Goal: Information Seeking & Learning: Learn about a topic

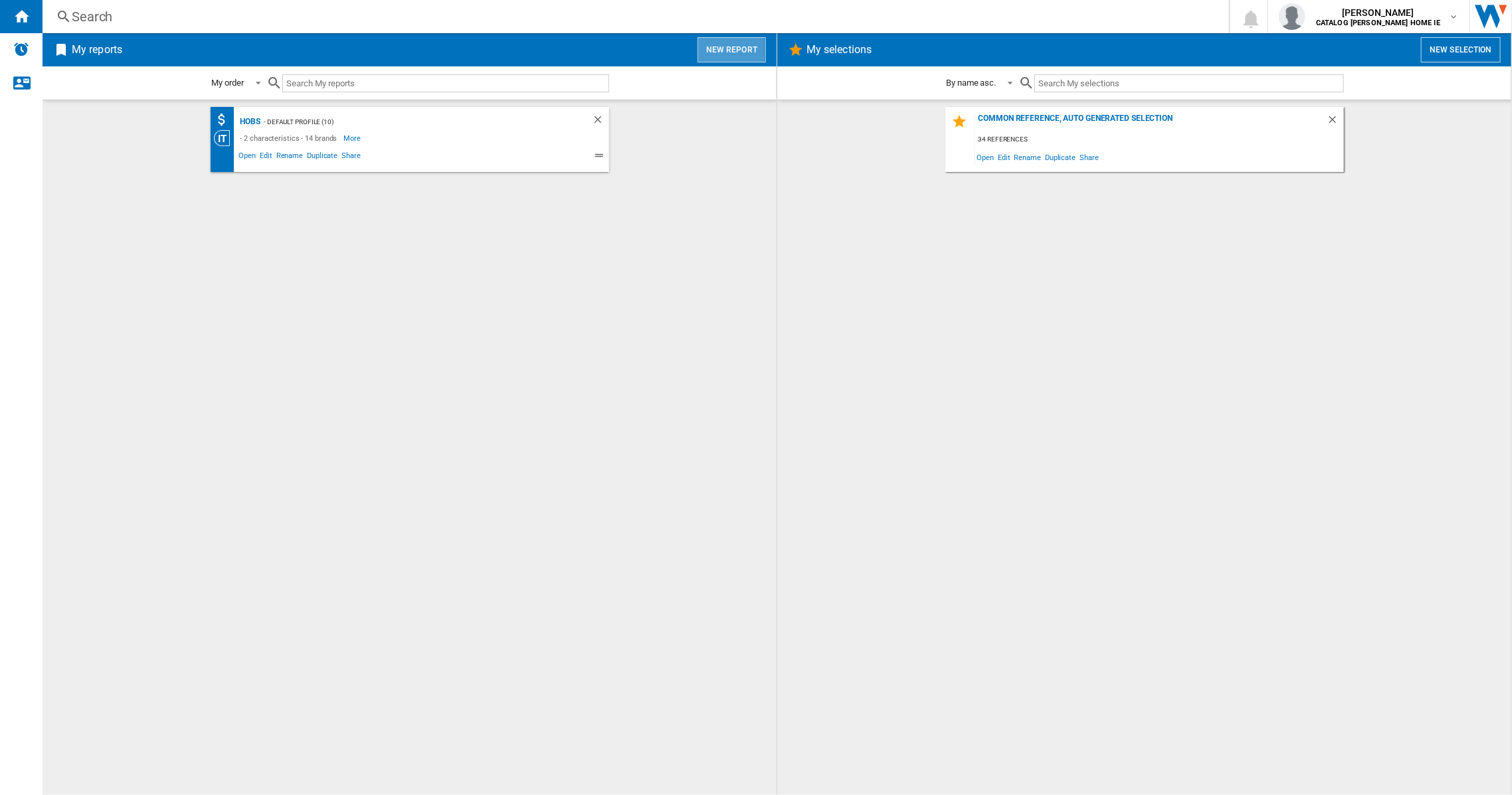
click at [746, 42] on button "New report" at bounding box center [732, 49] width 68 height 25
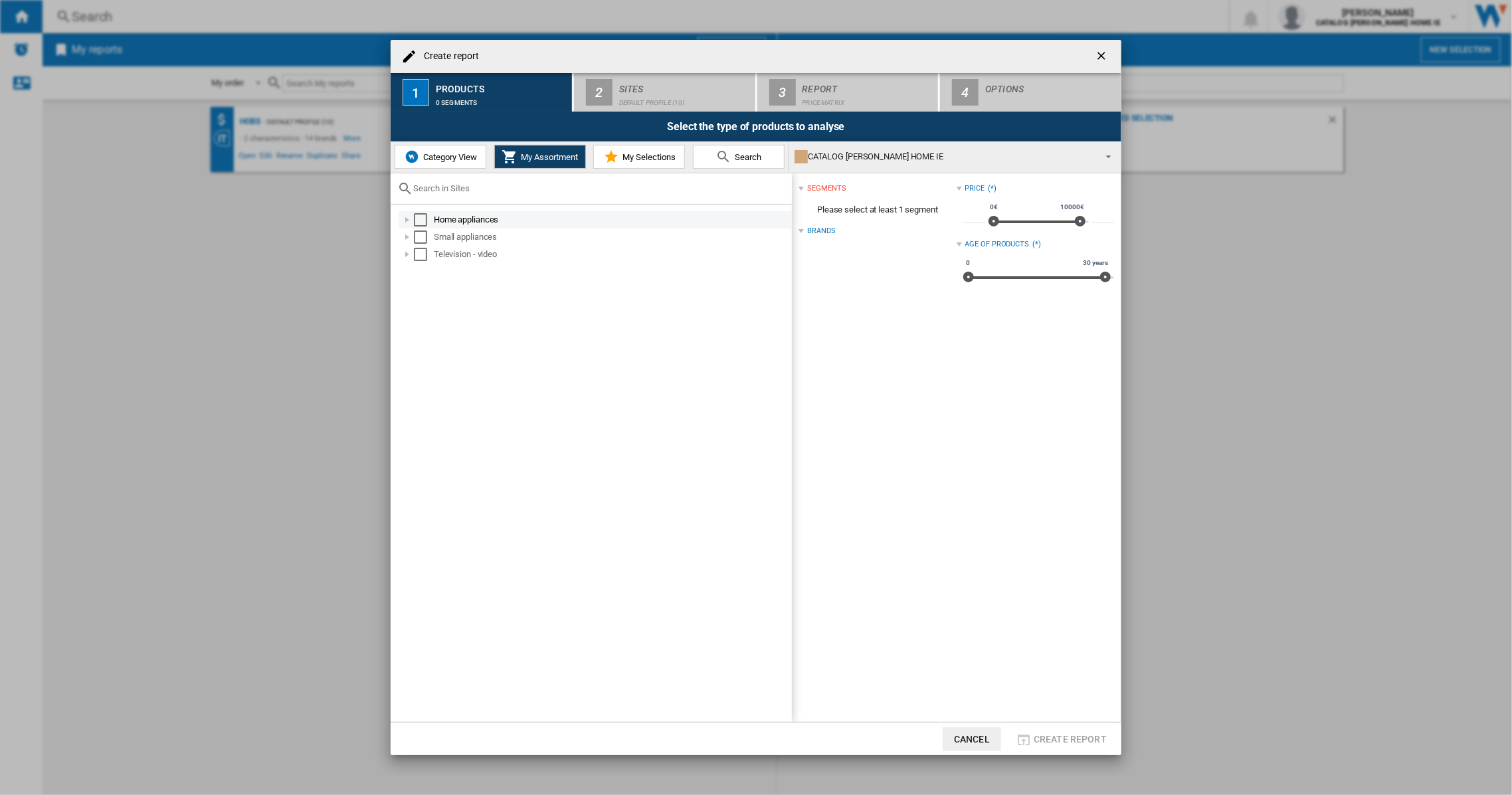
click at [401, 218] on div at bounding box center [407, 219] width 13 height 13
click at [438, 238] on div "Select" at bounding box center [434, 237] width 13 height 13
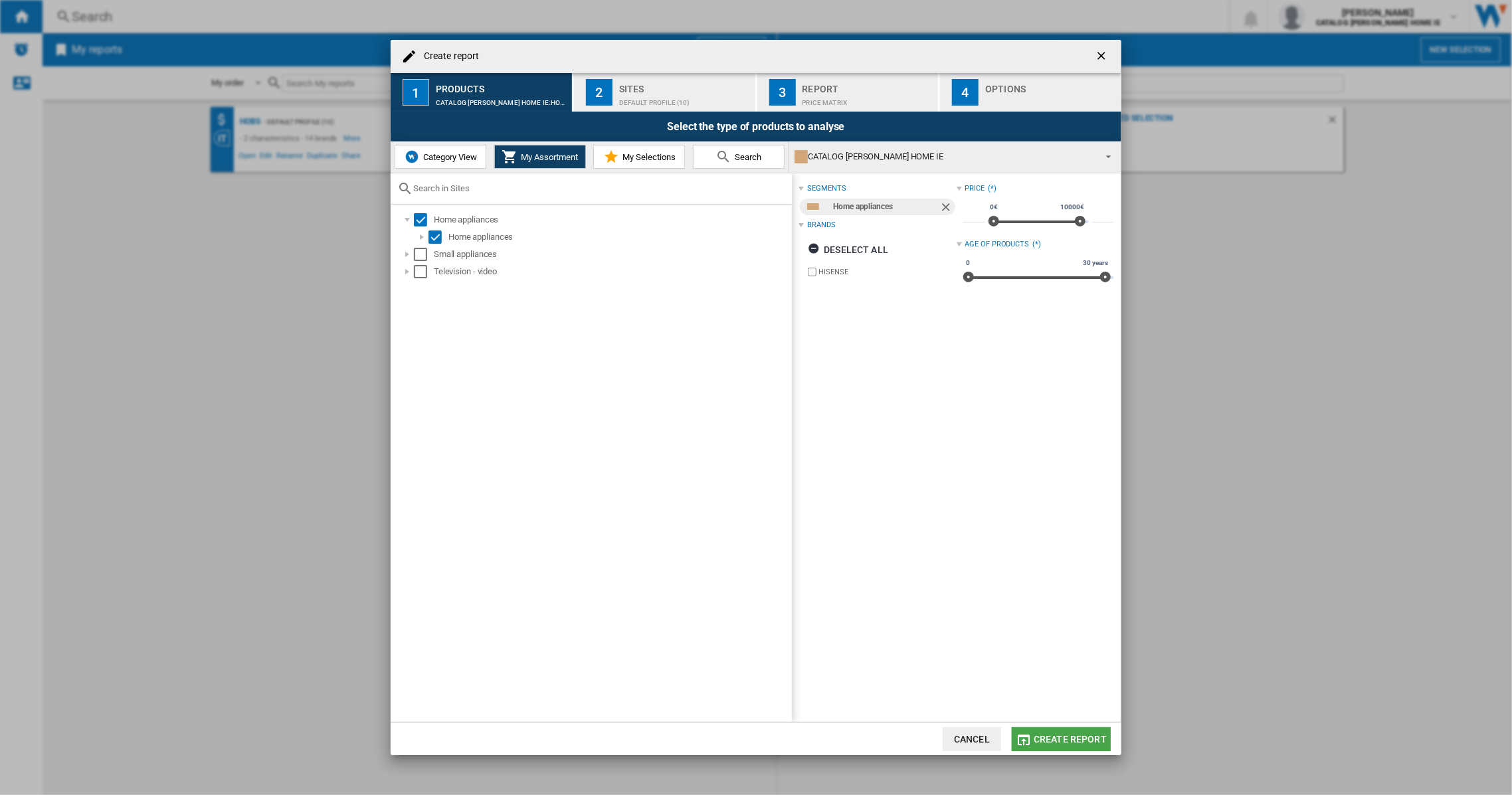
drag, startPoint x: 1079, startPoint y: 739, endPoint x: 1079, endPoint y: 726, distance: 13.0
click at [1079, 739] on span "Create report" at bounding box center [1070, 740] width 73 height 10
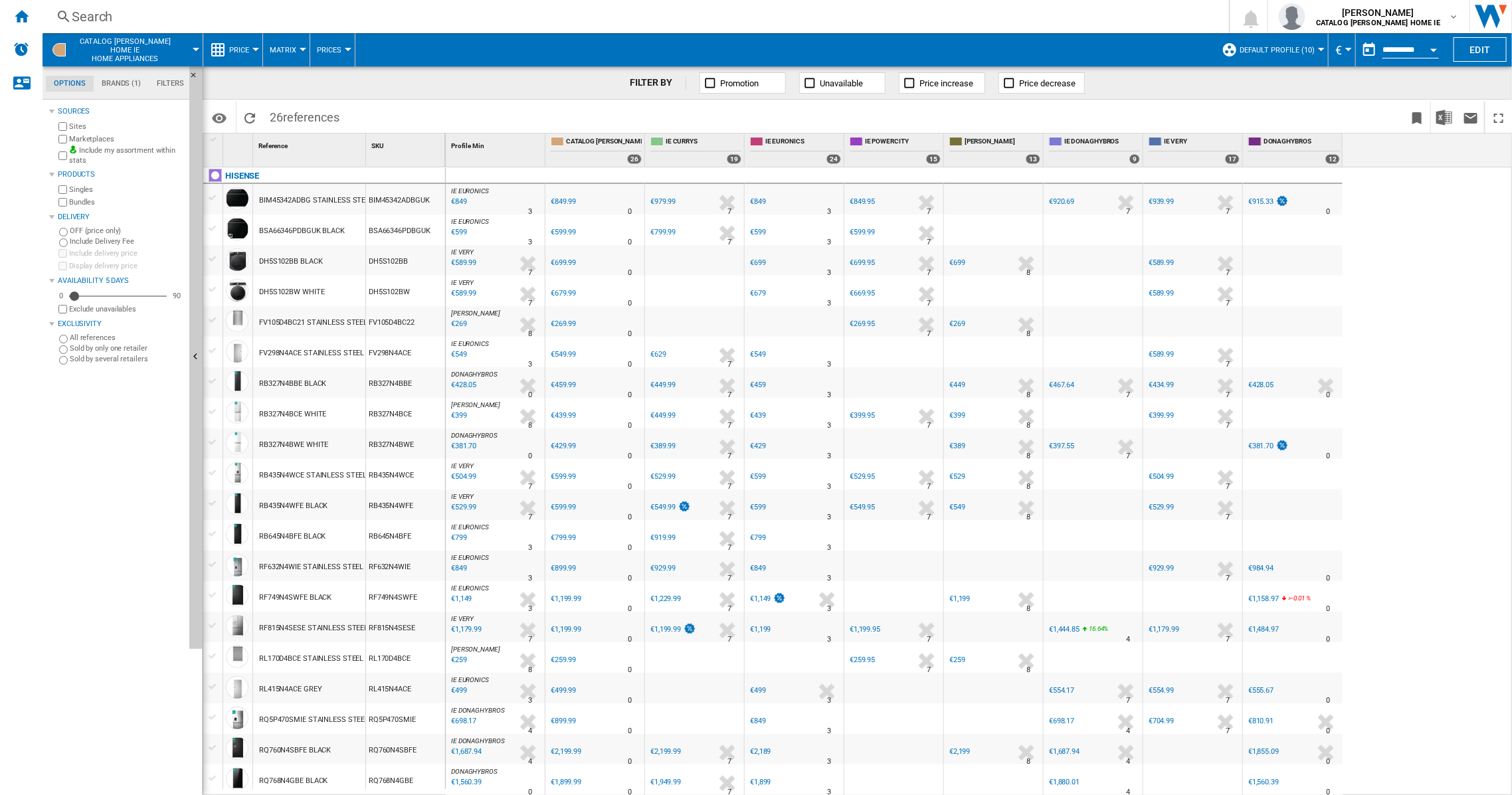
click at [312, 504] on div "RB435N4WFE BLACK" at bounding box center [293, 505] width 68 height 30
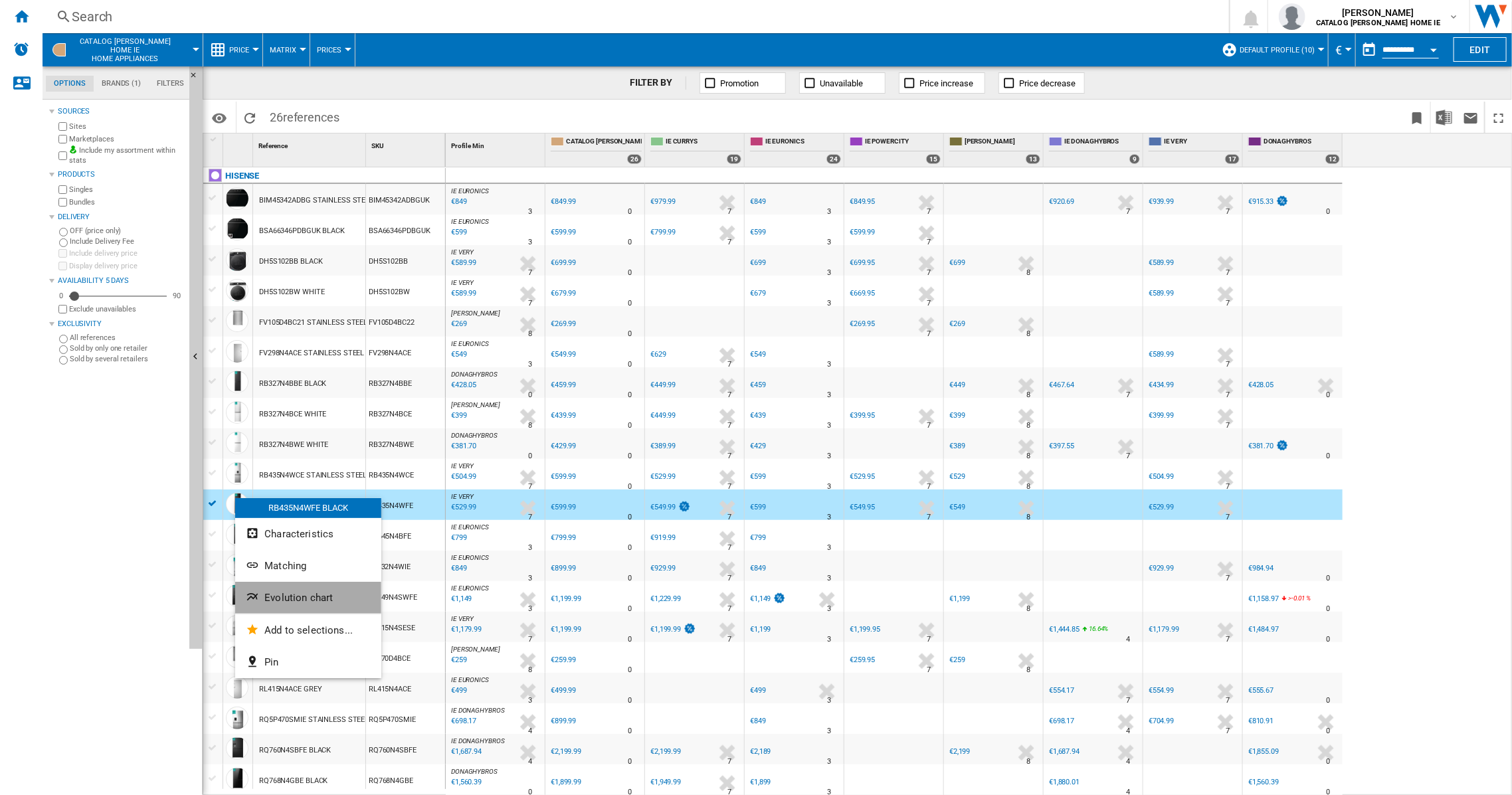
click at [293, 590] on button "Evolution chart" at bounding box center [308, 597] width 147 height 32
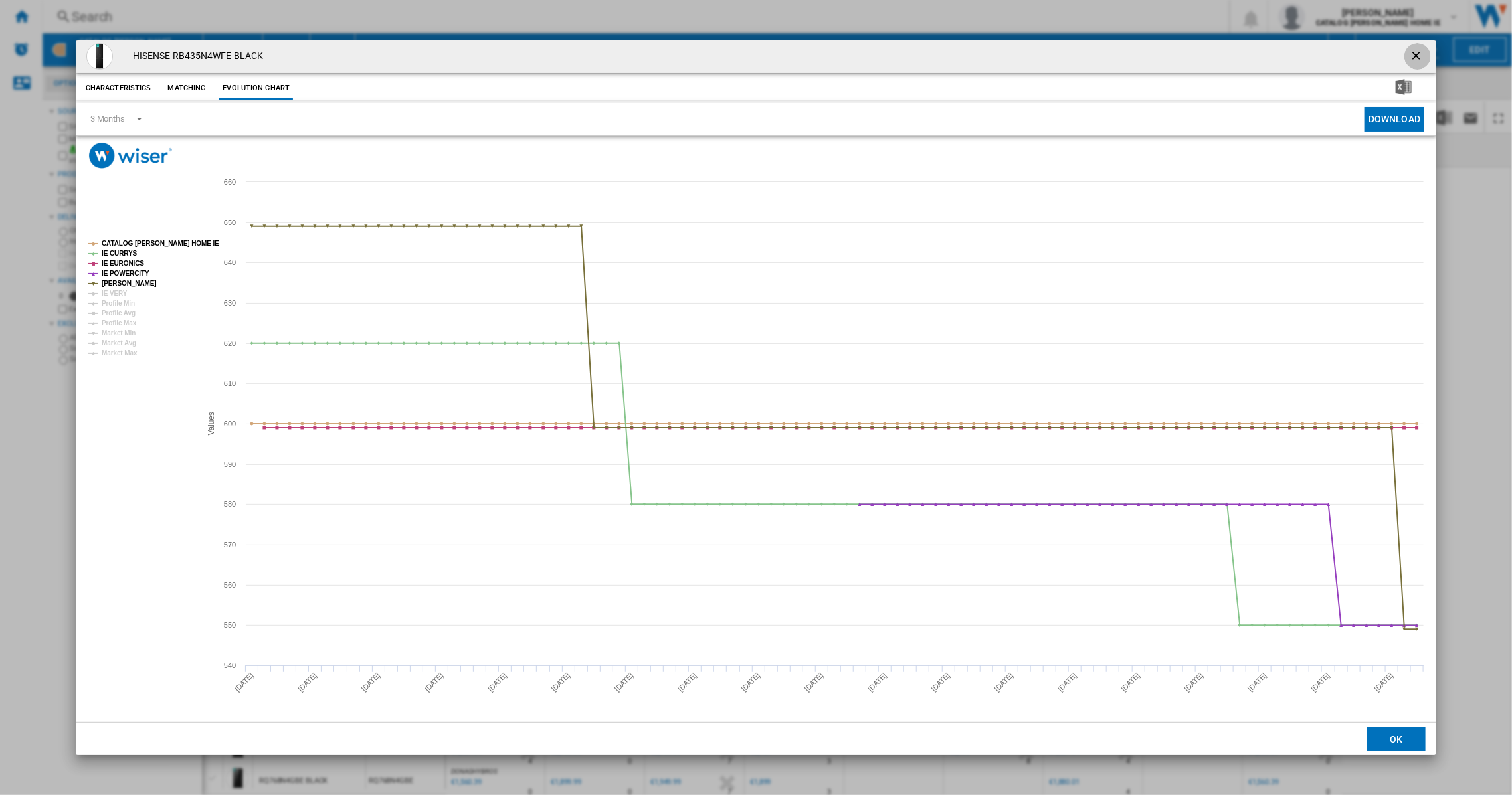
click at [1414, 53] on ng-md-icon "getI18NText('BUTTONS.CLOSE_DIALOG')" at bounding box center [1418, 57] width 16 height 16
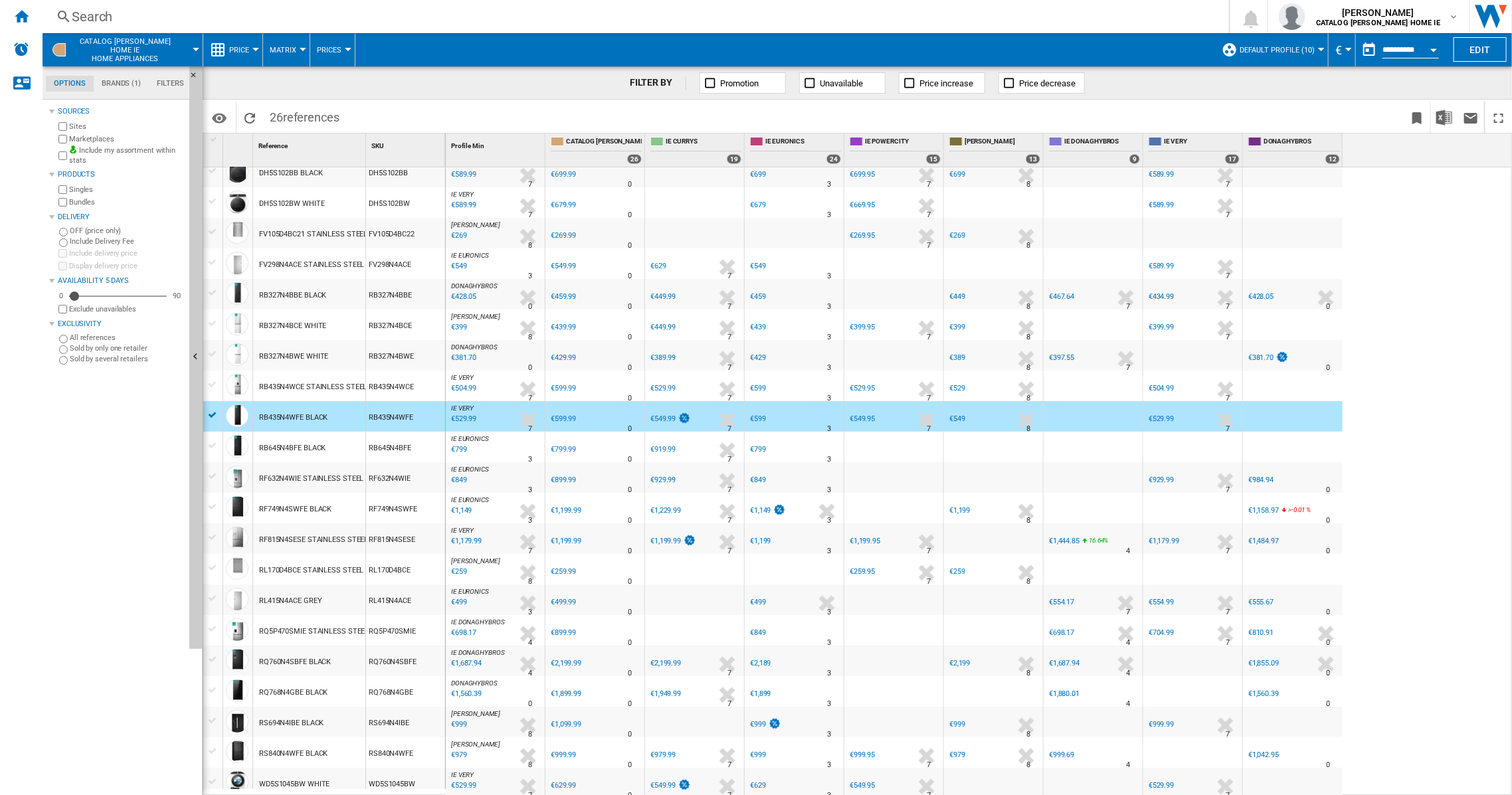
scroll to position [177, 0]
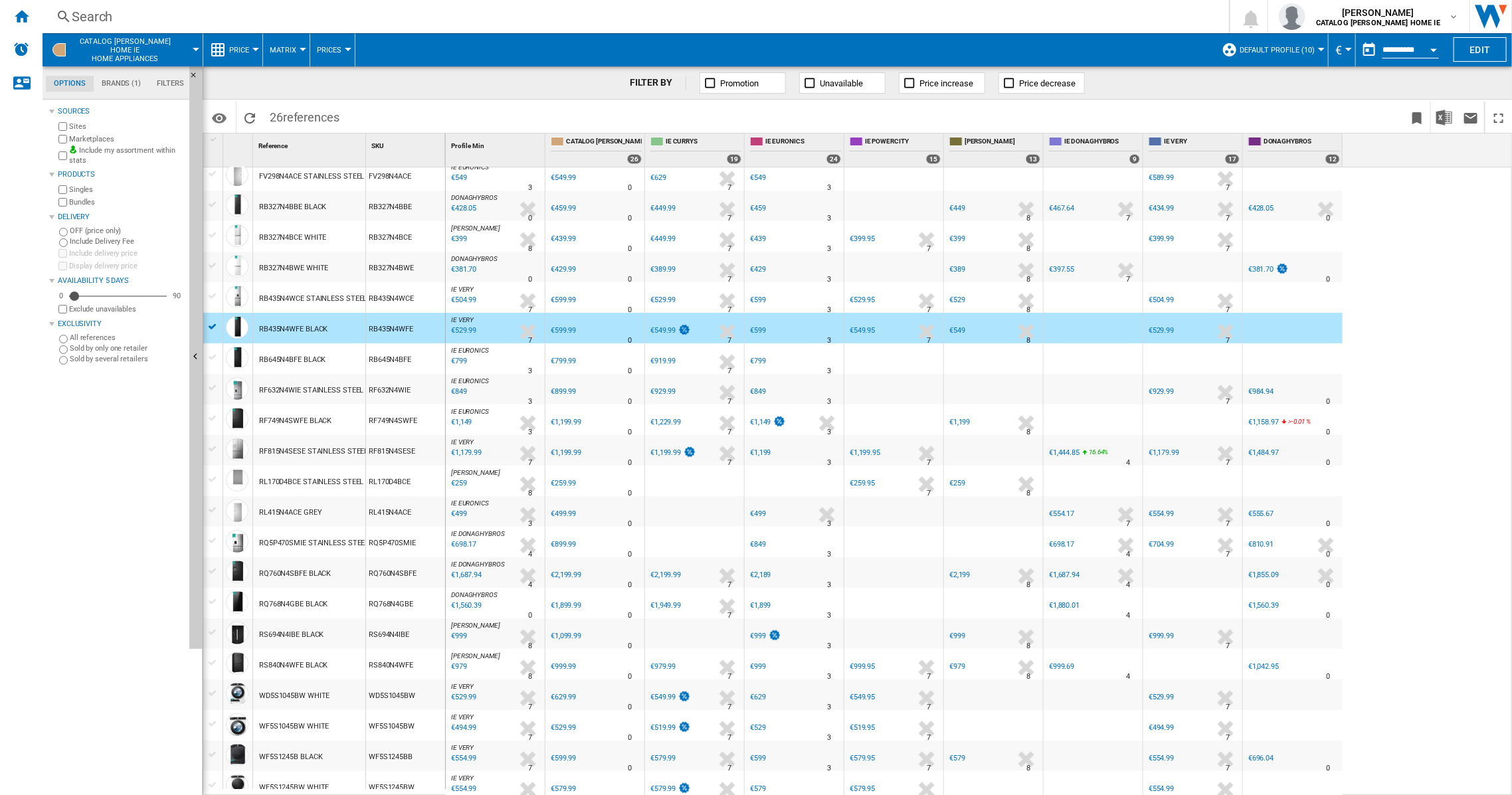
click at [295, 663] on div "RS840N4WFE BLACK" at bounding box center [293, 665] width 68 height 30
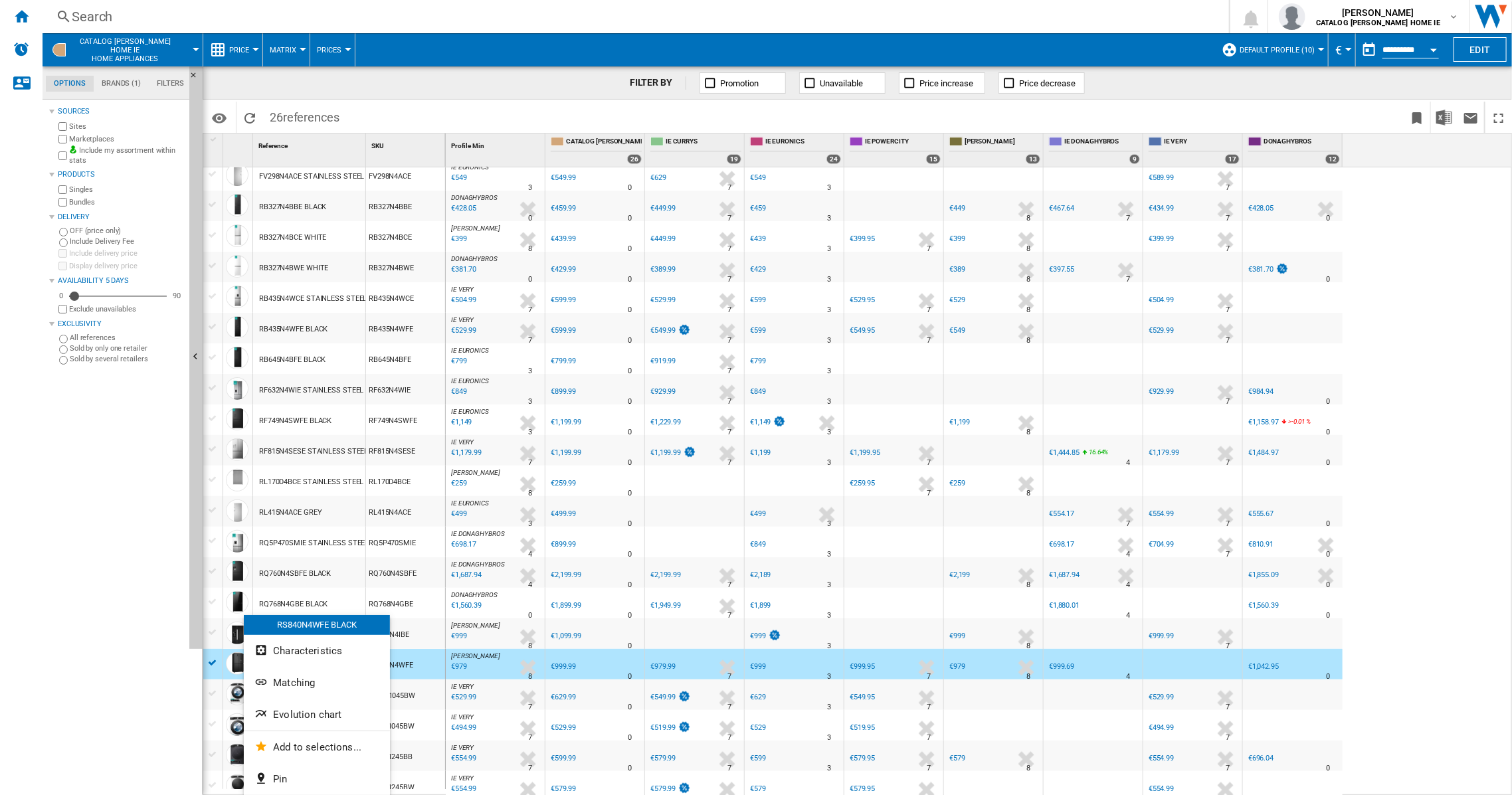
click at [297, 714] on span "Evolution chart" at bounding box center [307, 715] width 68 height 12
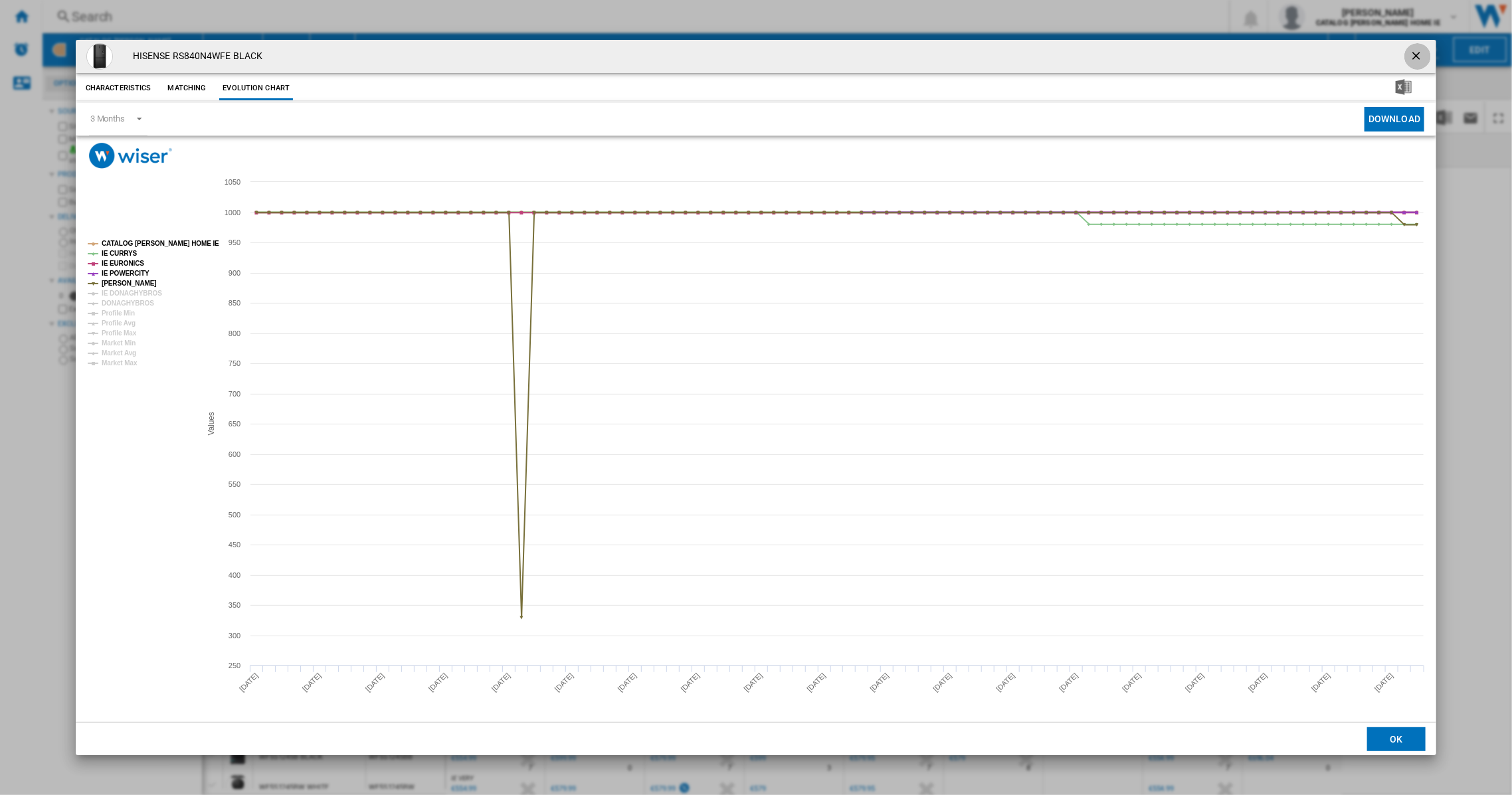
click at [1421, 54] on ng-md-icon "getI18NText('BUTTONS.CLOSE_DIALOG')" at bounding box center [1418, 57] width 16 height 16
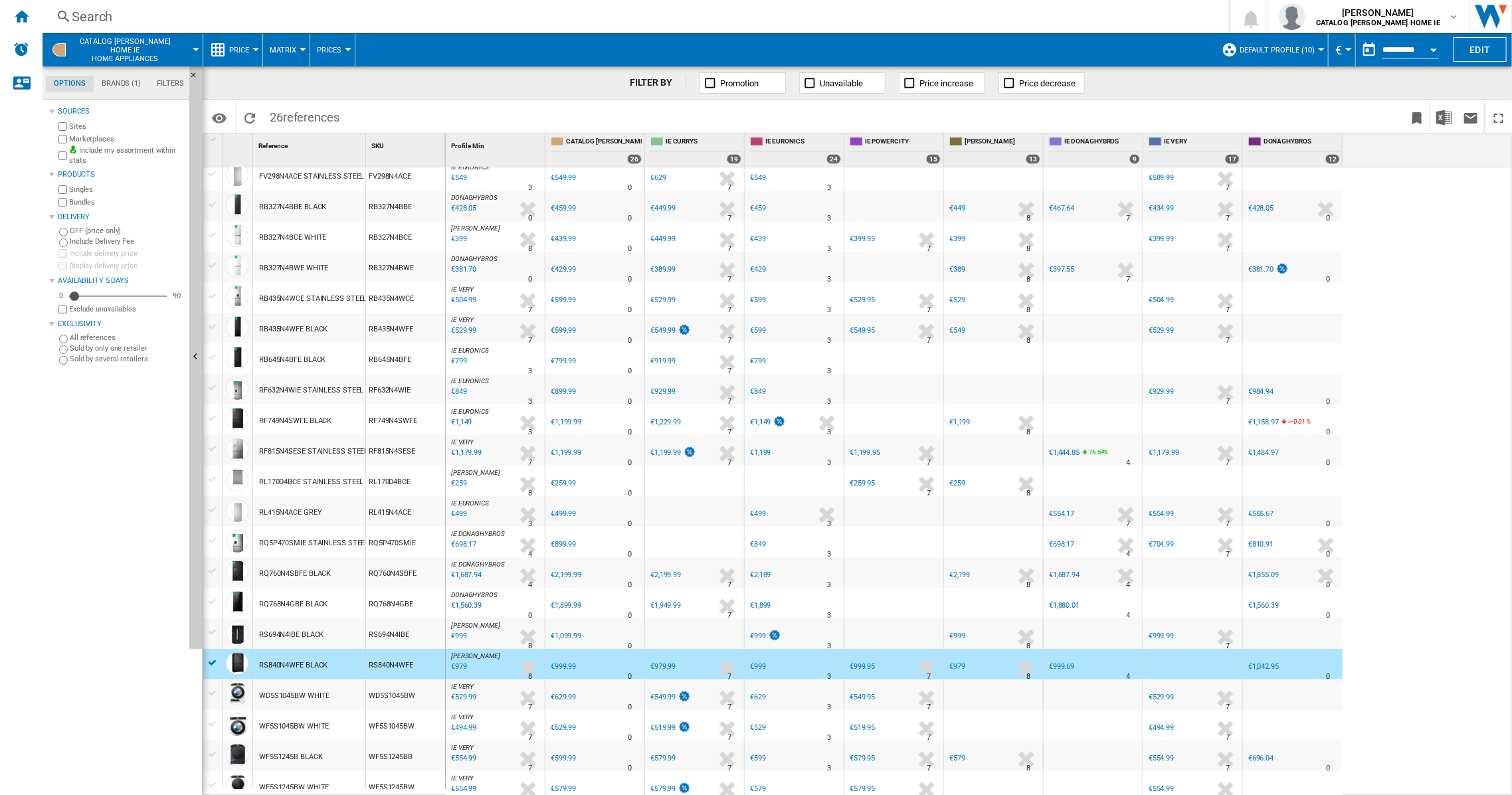
scroll to position [0, 0]
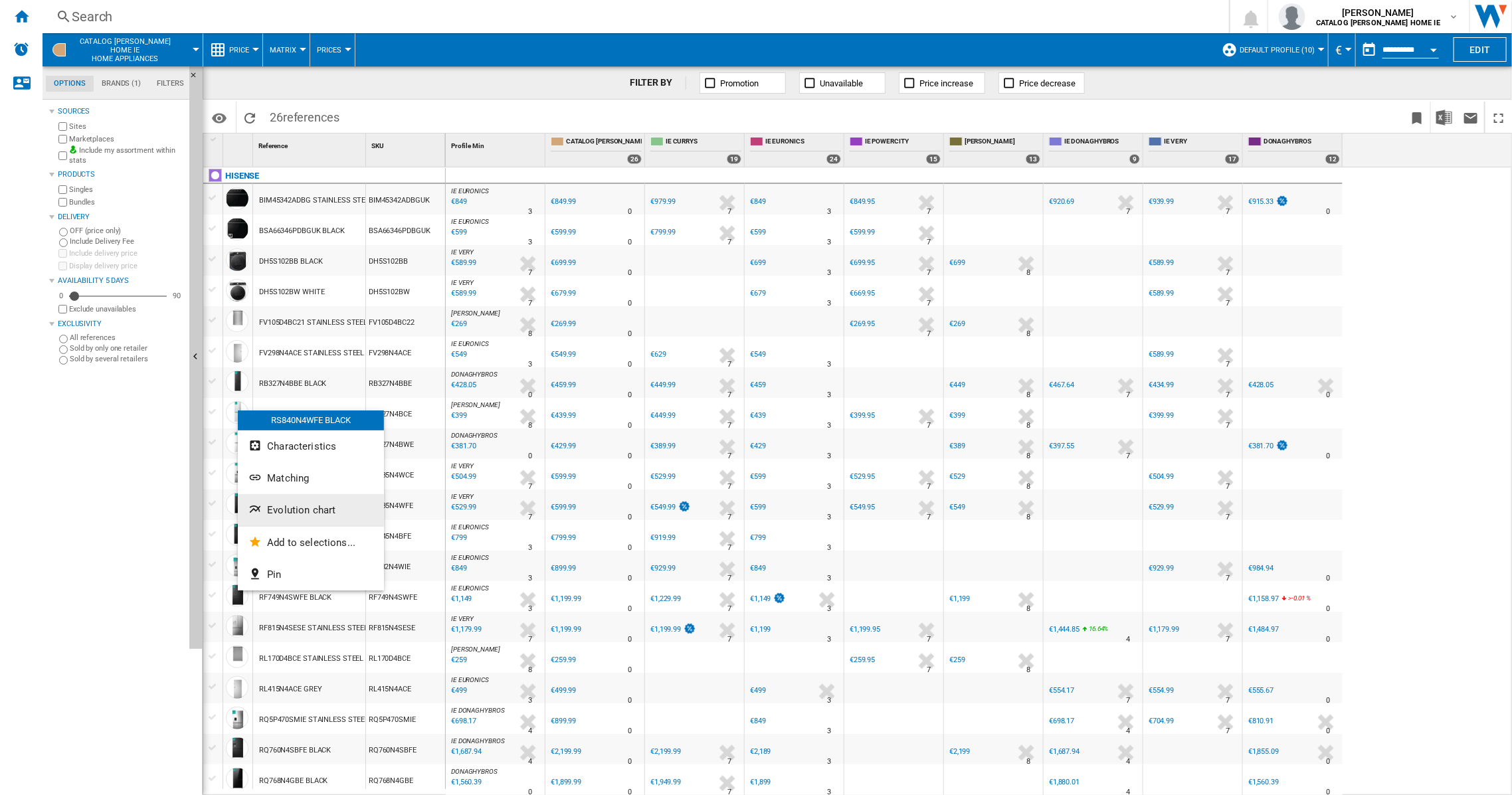
click at [260, 511] on ng-md-icon "Evolution chart" at bounding box center [257, 511] width 16 height 16
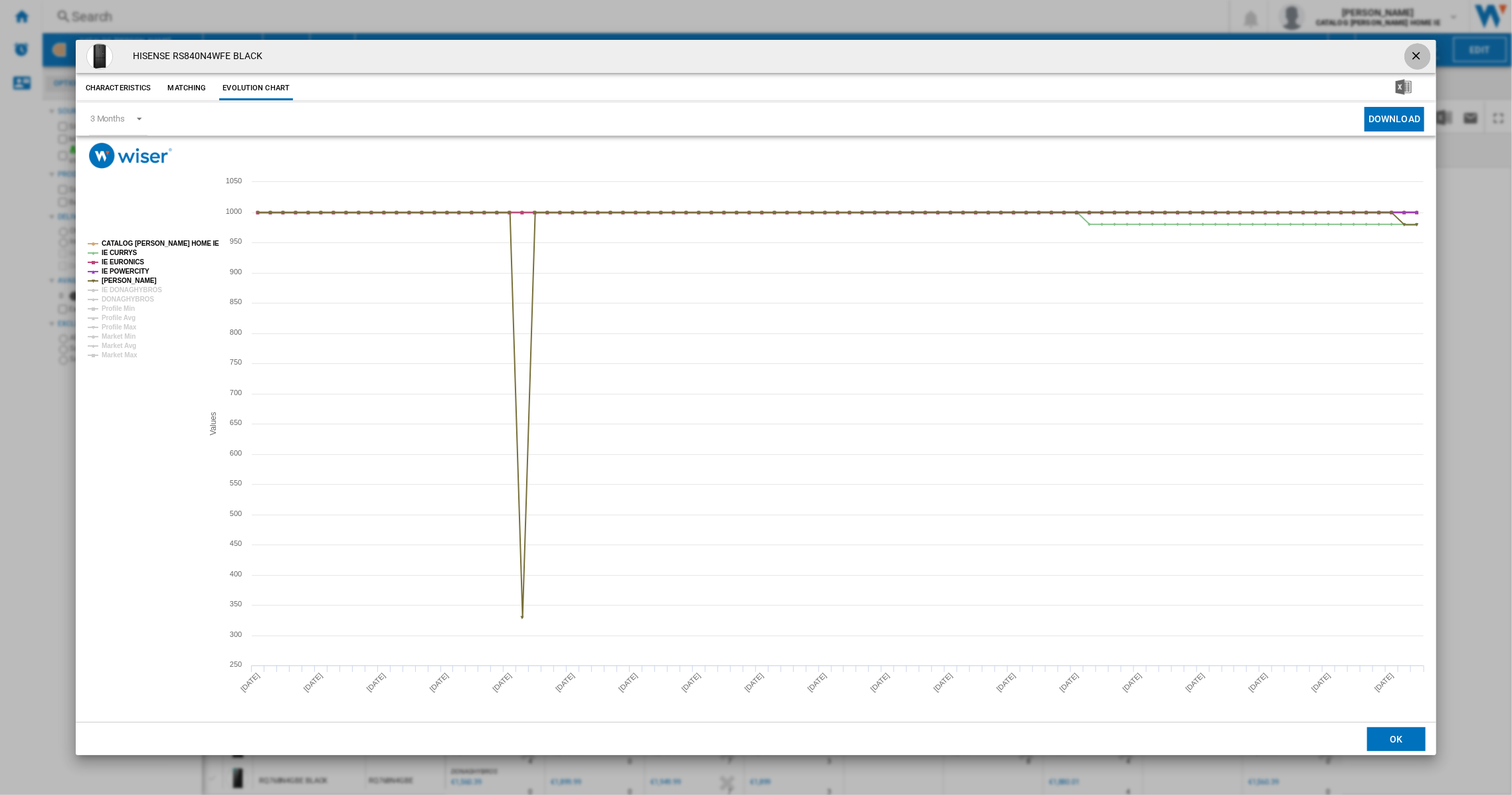
click at [1419, 49] on ng-md-icon "getI18NText('BUTTONS.CLOSE_DIALOG')" at bounding box center [1418, 57] width 16 height 16
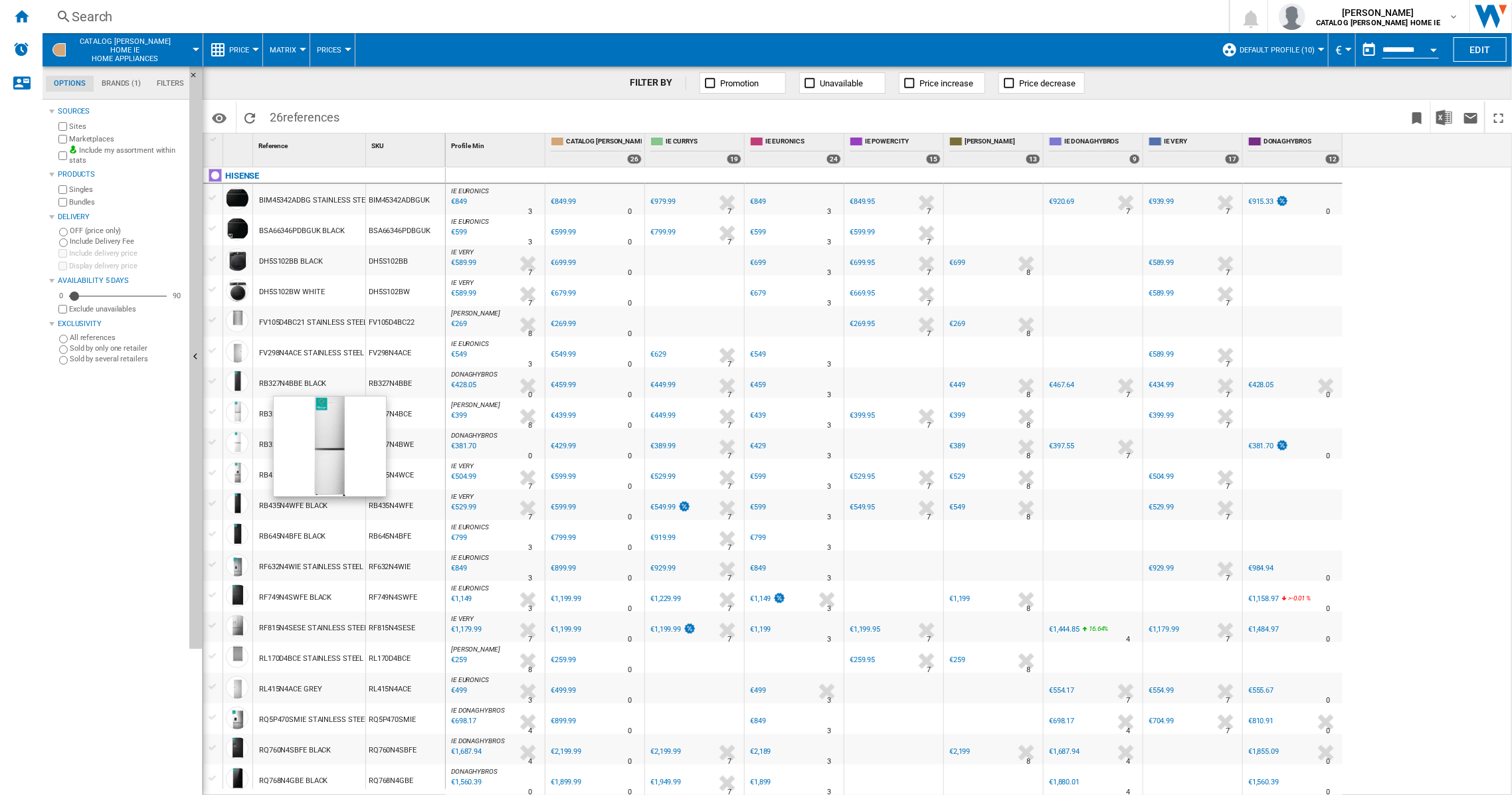
click at [237, 412] on div at bounding box center [238, 413] width 23 height 23
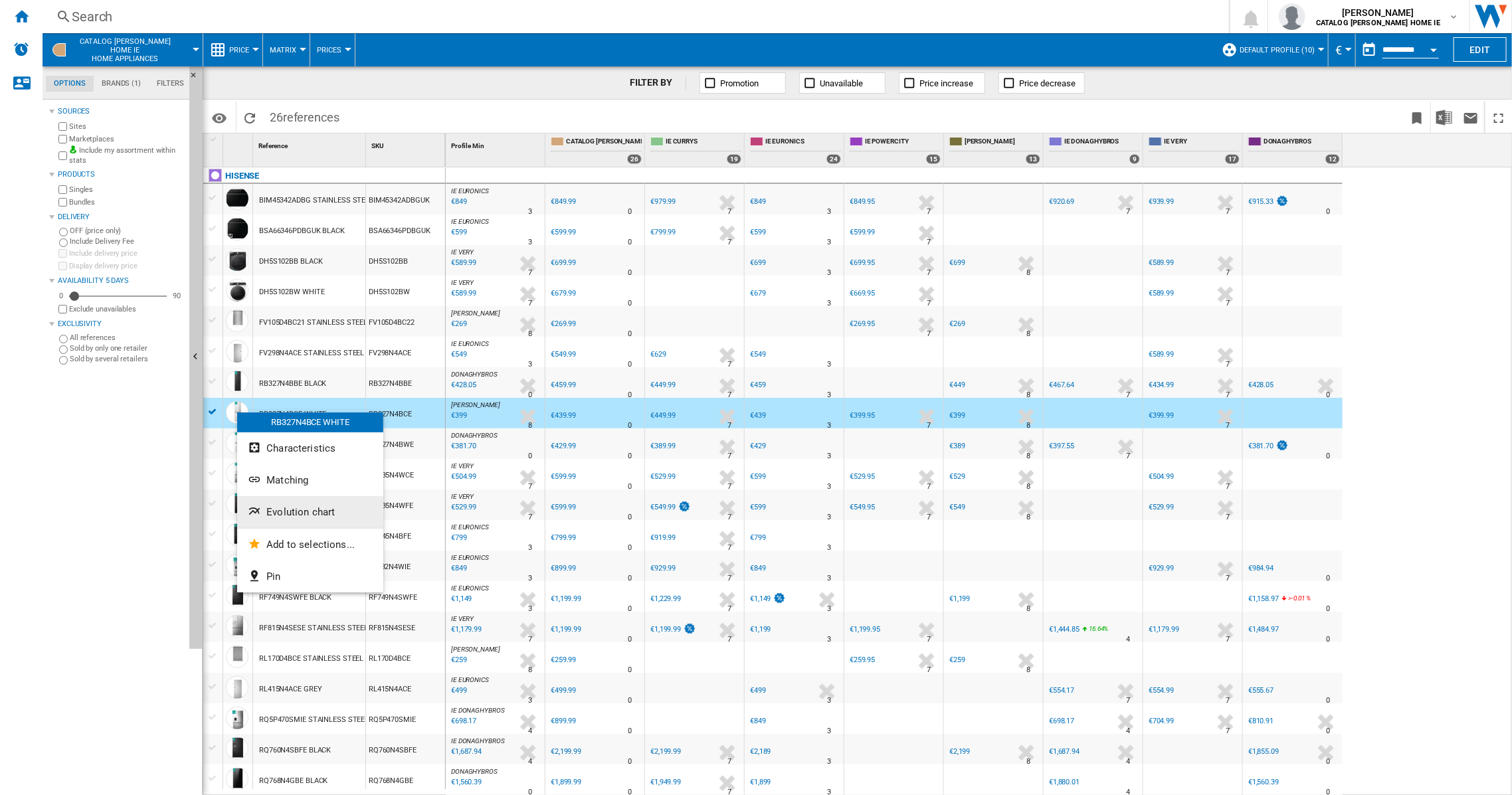
click at [274, 505] on button "Evolution chart" at bounding box center [310, 512] width 147 height 32
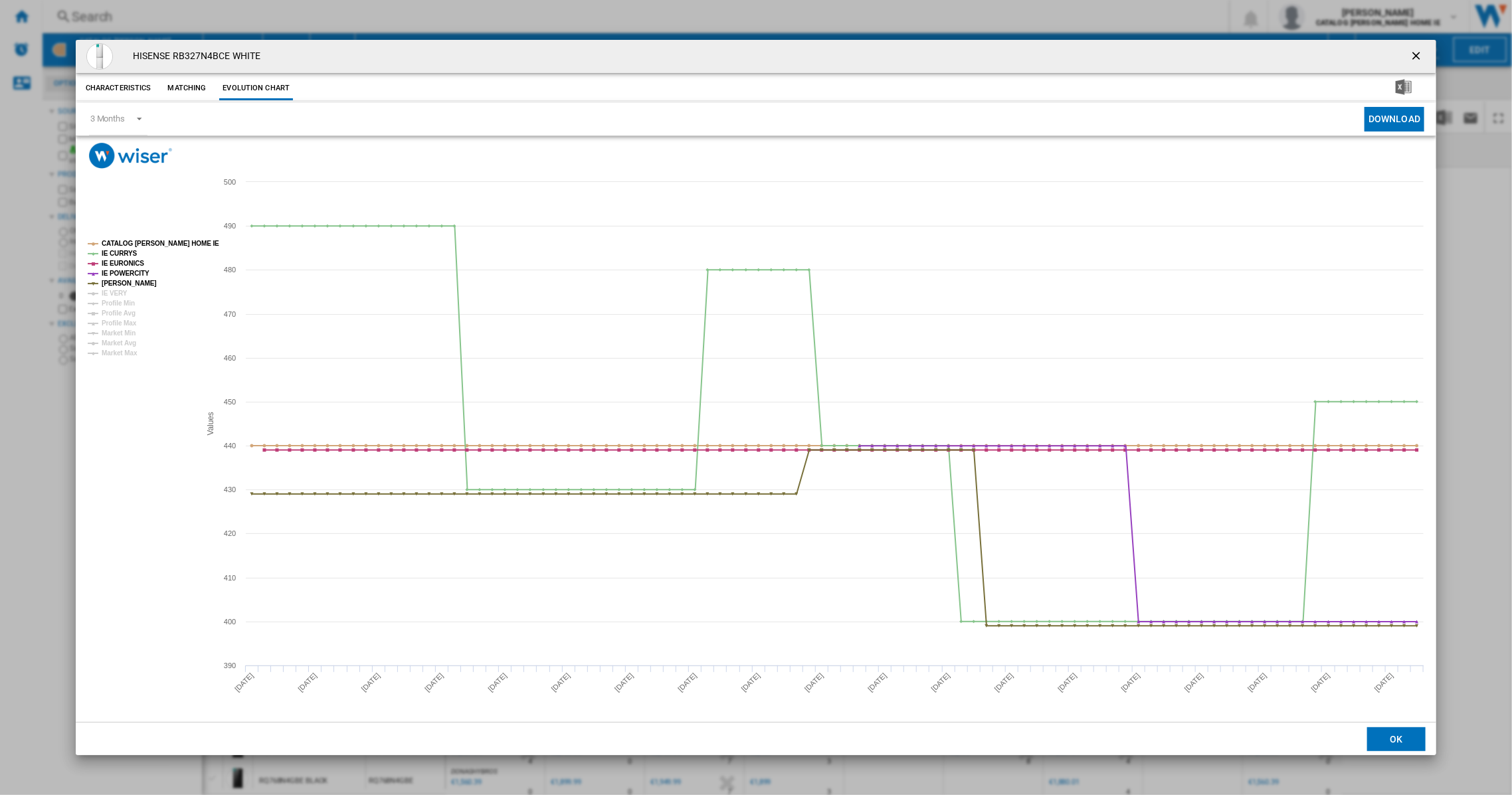
click at [1415, 57] on ng-md-icon "getI18NText('BUTTONS.CLOSE_DIALOG')" at bounding box center [1418, 57] width 16 height 16
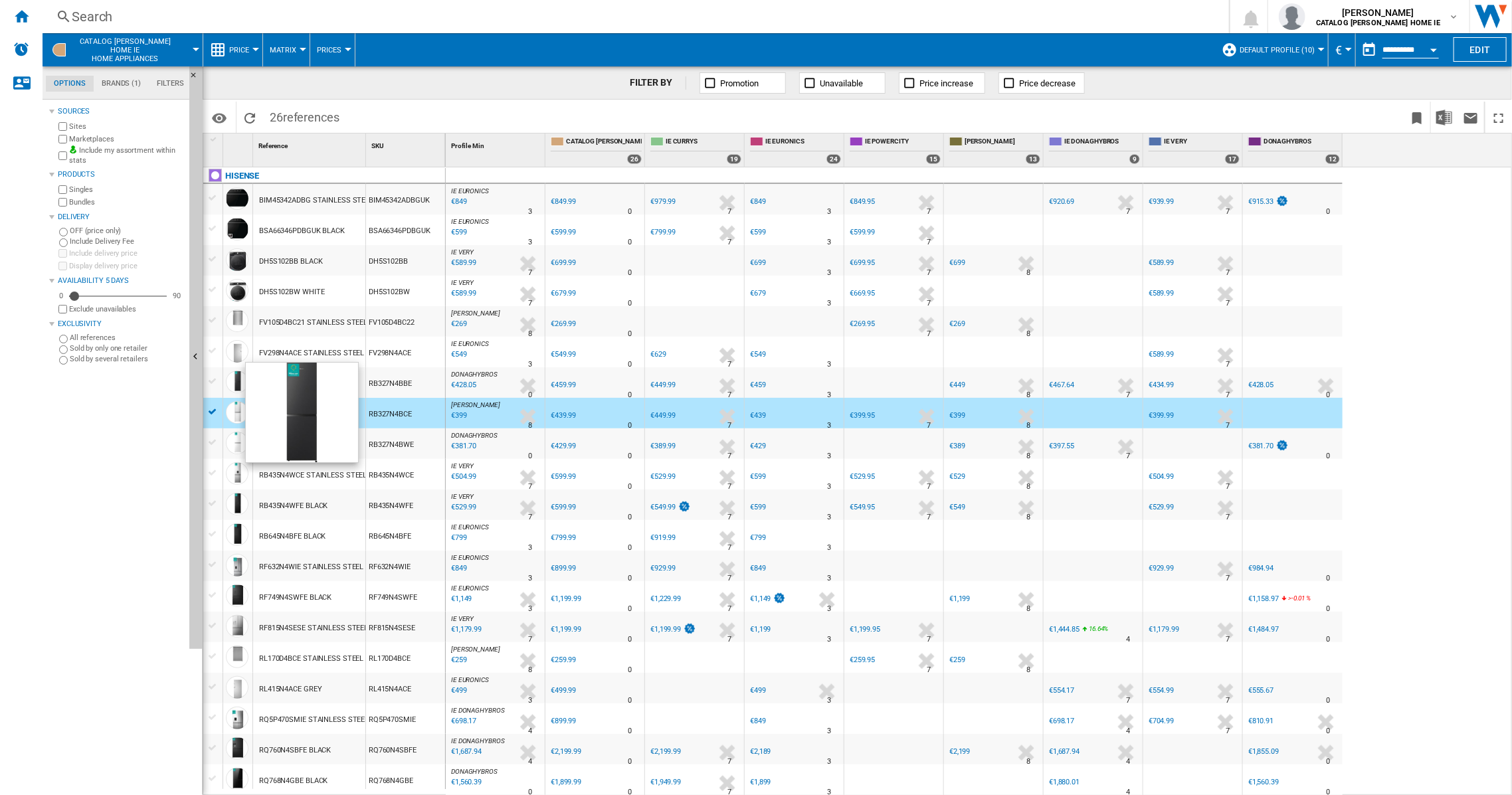
click at [231, 384] on div at bounding box center [238, 382] width 23 height 23
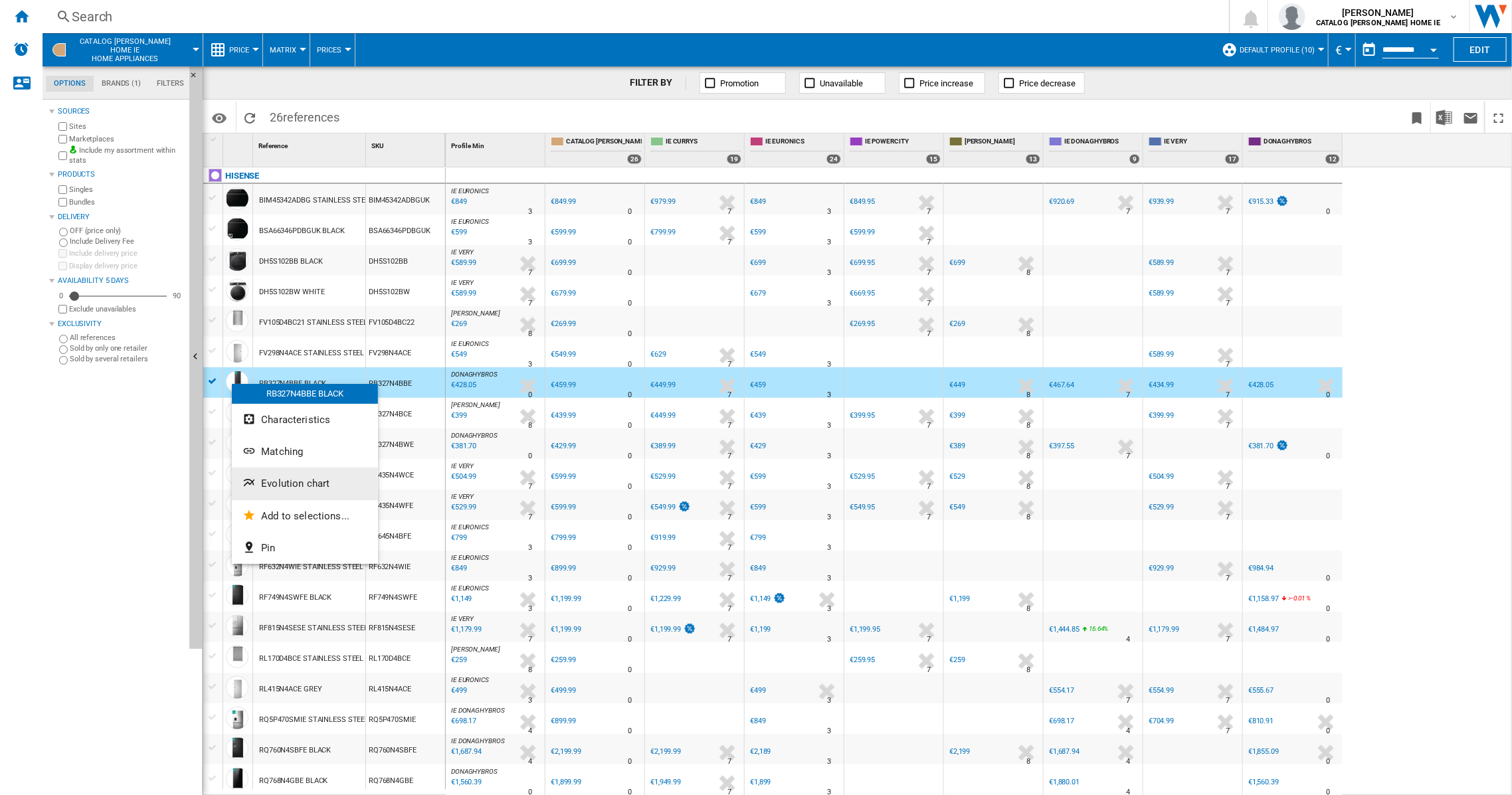
click at [264, 479] on span "Evolution chart" at bounding box center [295, 484] width 68 height 12
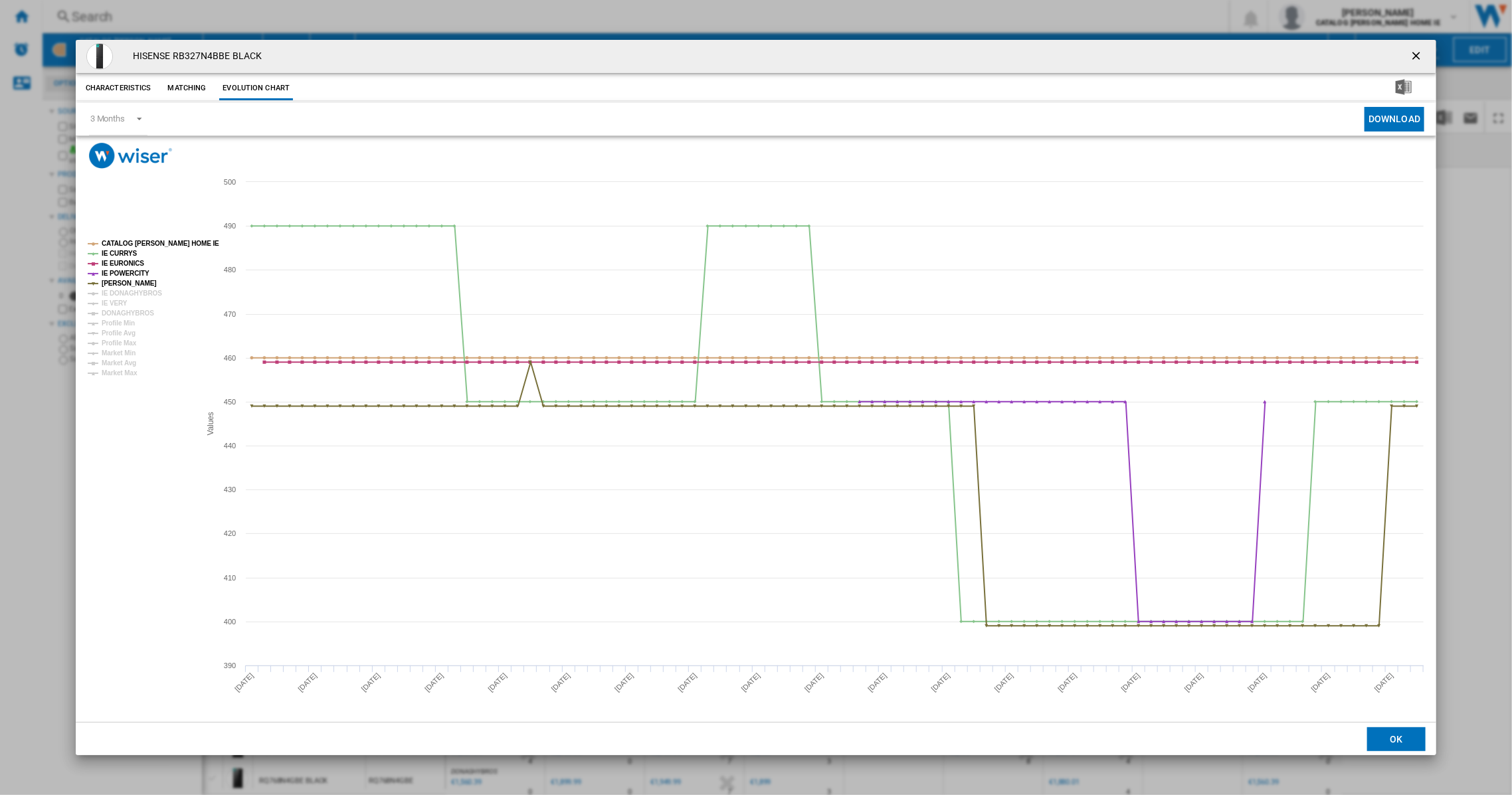
click at [1419, 53] on ng-md-icon "getI18NText('BUTTONS.CLOSE_DIALOG')" at bounding box center [1418, 57] width 16 height 16
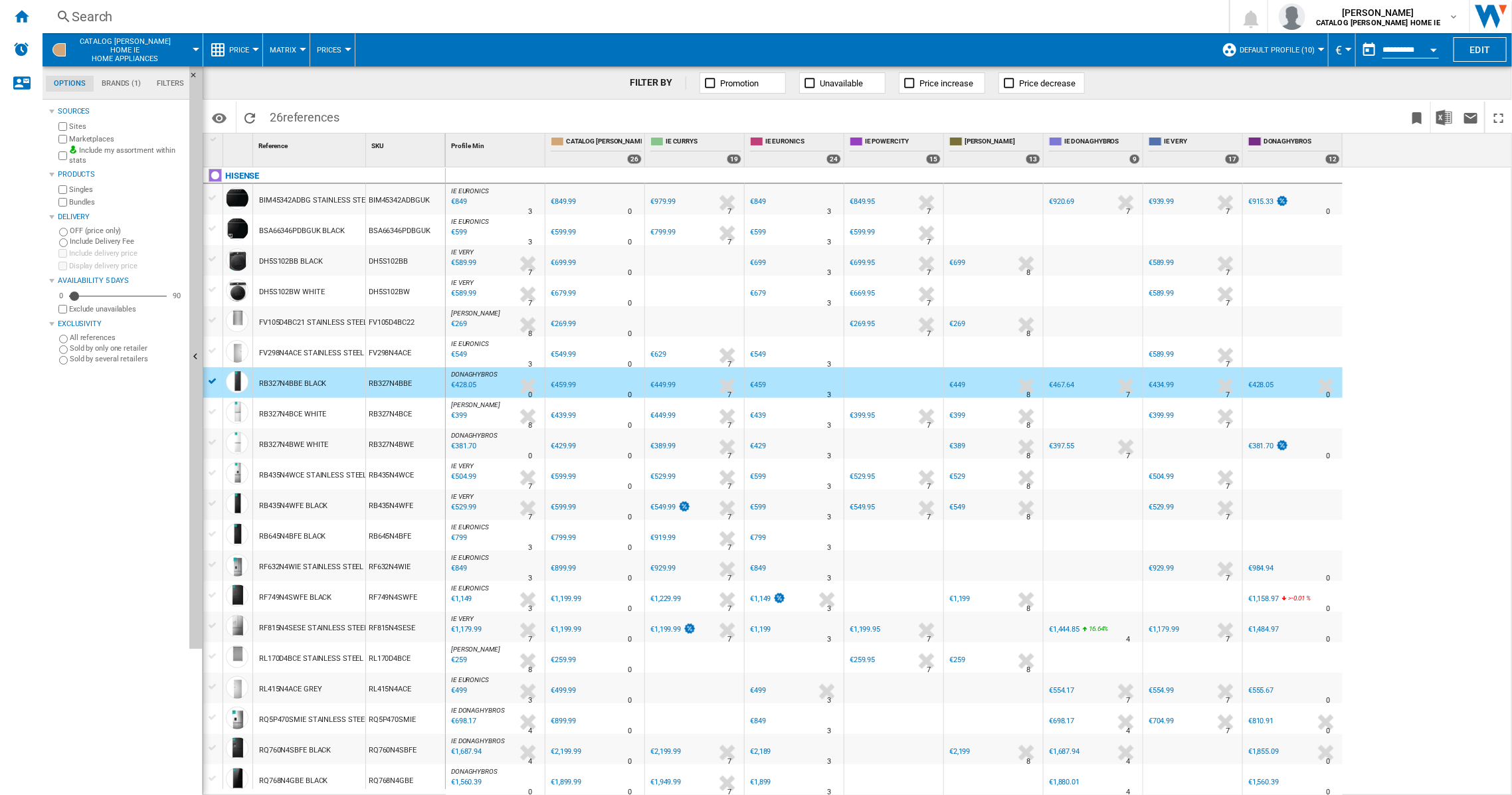
scroll to position [186, 0]
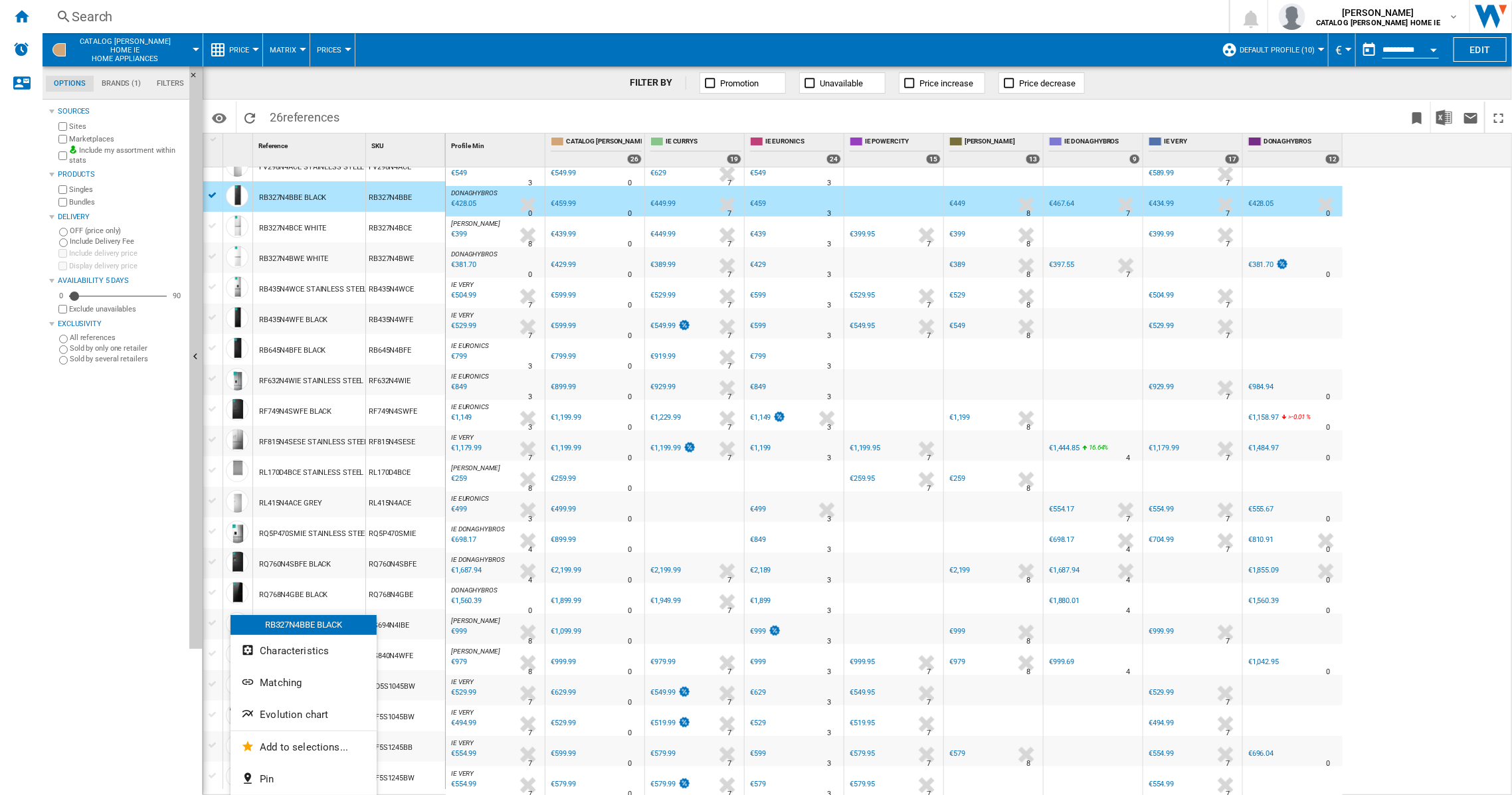
click at [220, 687] on div at bounding box center [756, 397] width 1512 height 795
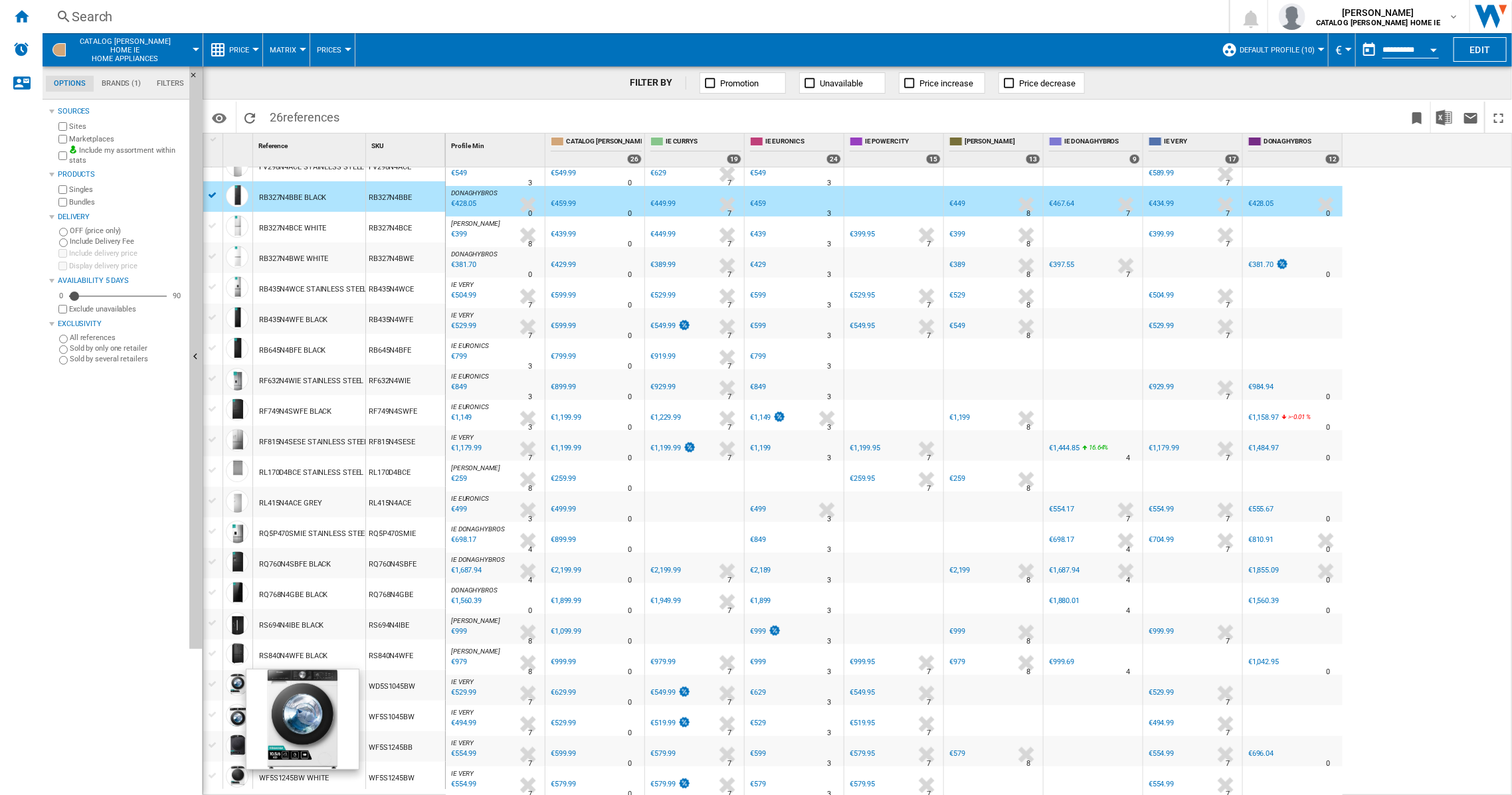
click at [238, 685] on div at bounding box center [238, 685] width 23 height 23
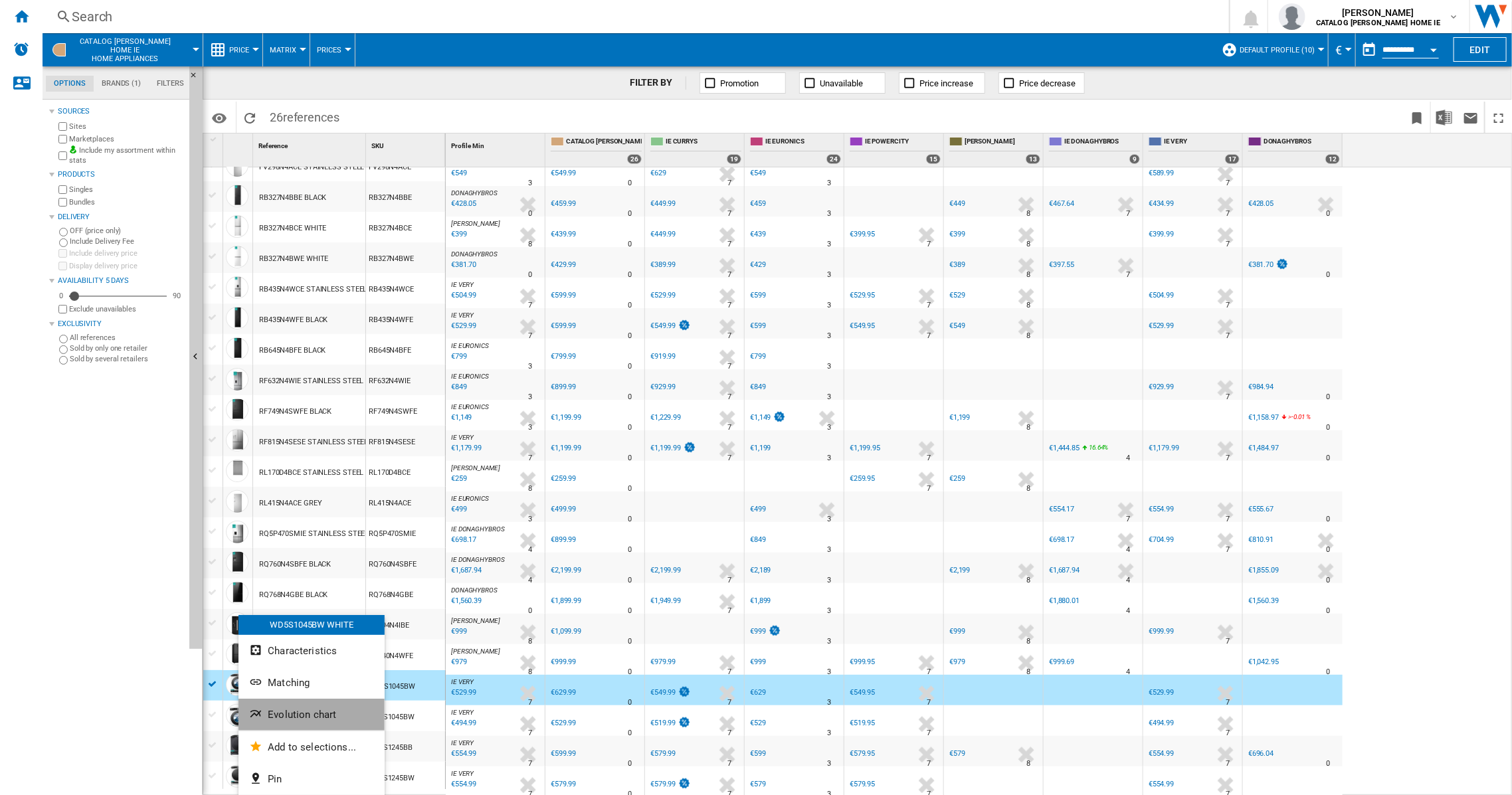
click at [297, 708] on button "Evolution chart" at bounding box center [311, 714] width 147 height 32
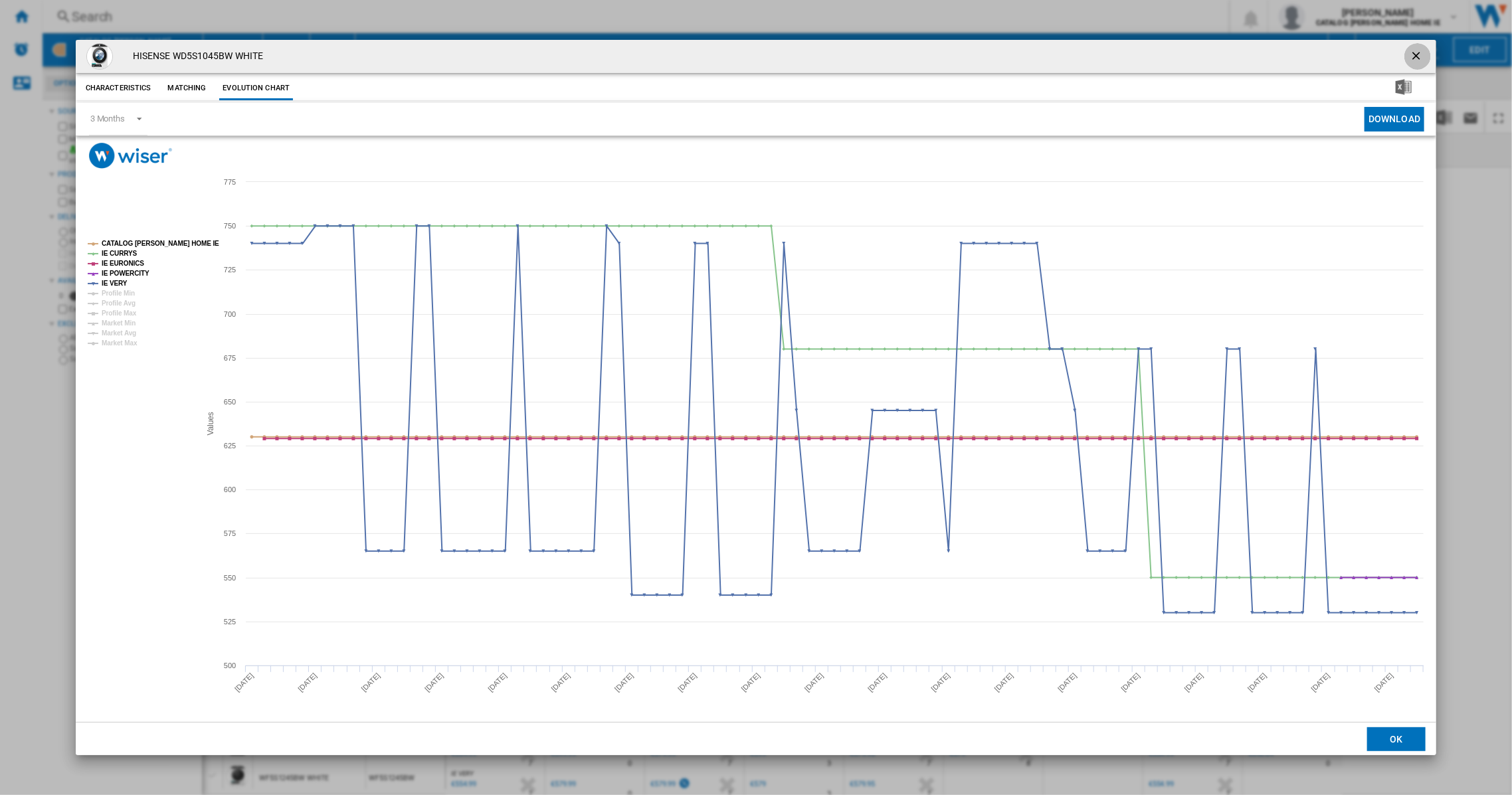
click at [1418, 55] on ng-md-icon "getI18NText('BUTTONS.CLOSE_DIALOG')" at bounding box center [1418, 57] width 16 height 16
